Goal: Information Seeking & Learning: Learn about a topic

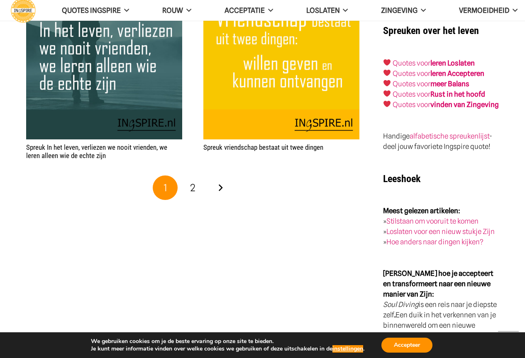
scroll to position [1453, 0]
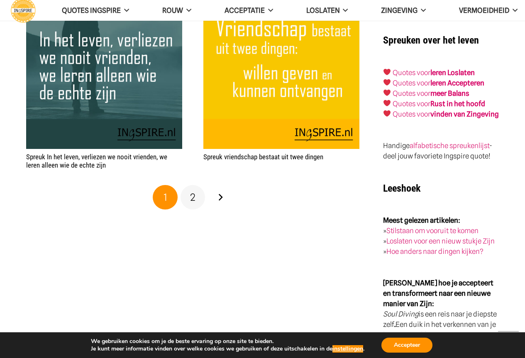
click at [191, 197] on span "2" at bounding box center [192, 197] width 5 height 12
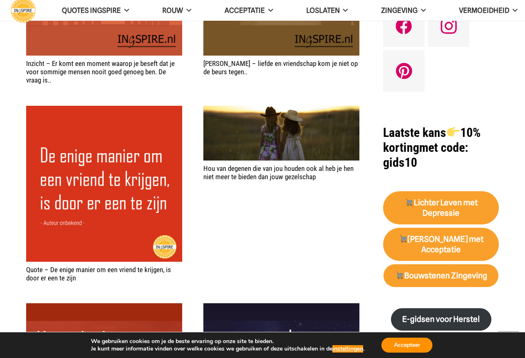
scroll to position [747, 0]
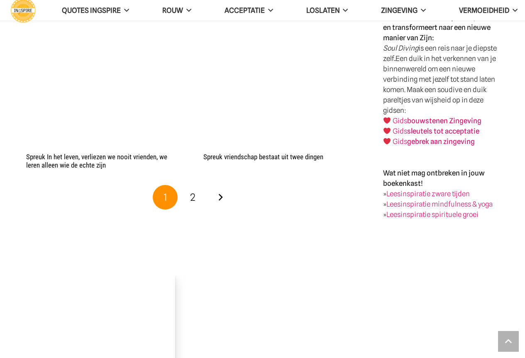
scroll to position [1453, 0]
